Goal: Find specific page/section: Find specific page/section

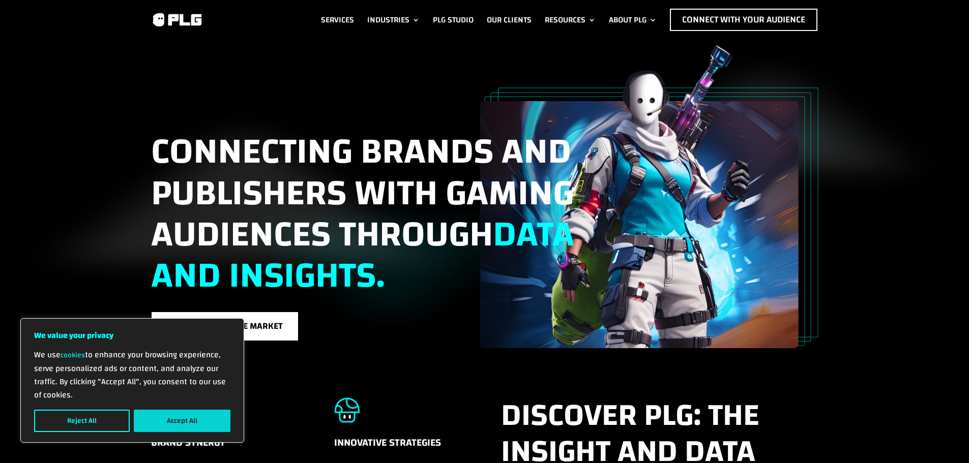
click at [174, 418] on button "Accept All" at bounding box center [182, 421] width 97 height 22
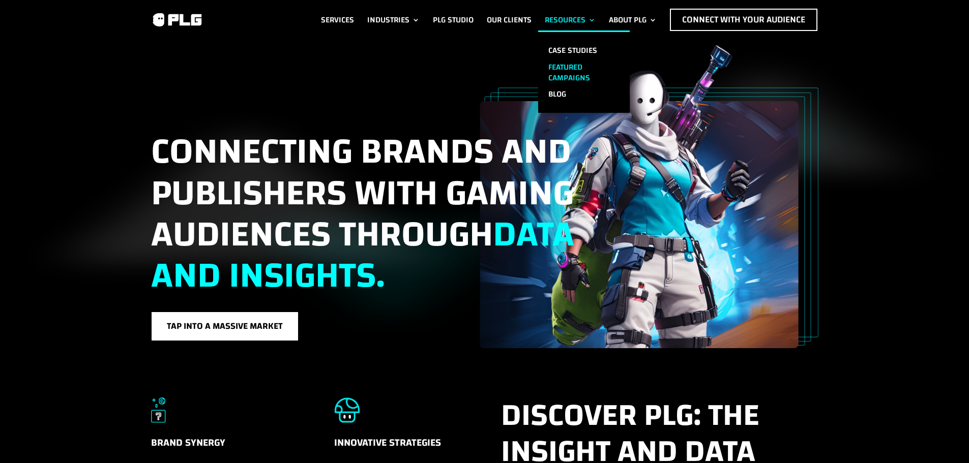
click at [562, 69] on link "Featured Campaigns" at bounding box center [584, 72] width 92 height 27
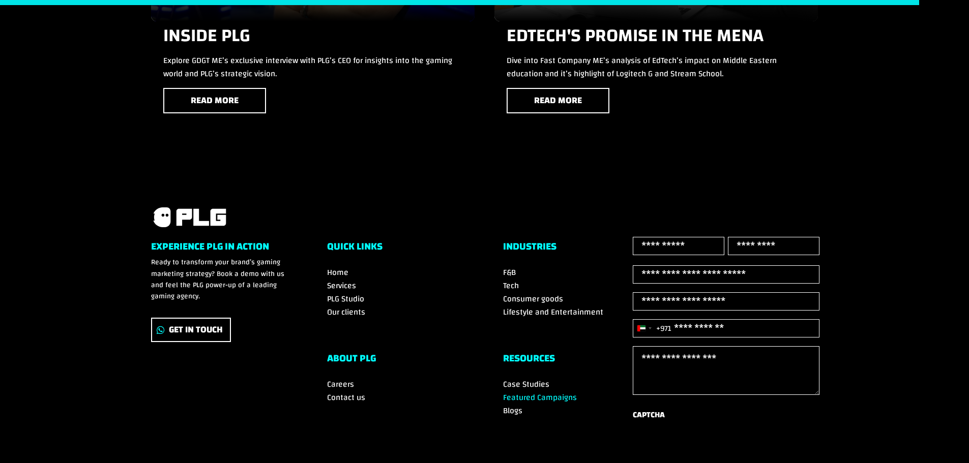
scroll to position [2444, 0]
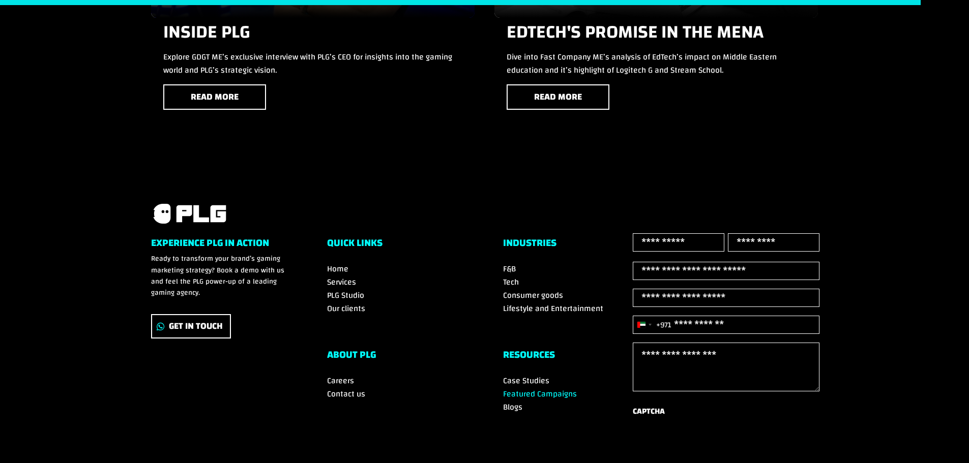
click at [525, 292] on span "Consumer goods" at bounding box center [533, 295] width 60 height 15
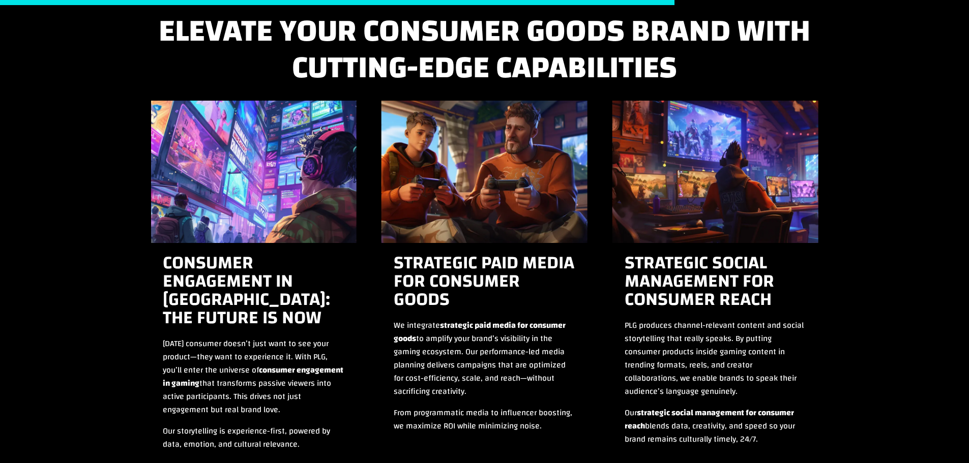
scroll to position [4525, 0]
